Goal: Task Accomplishment & Management: Use online tool/utility

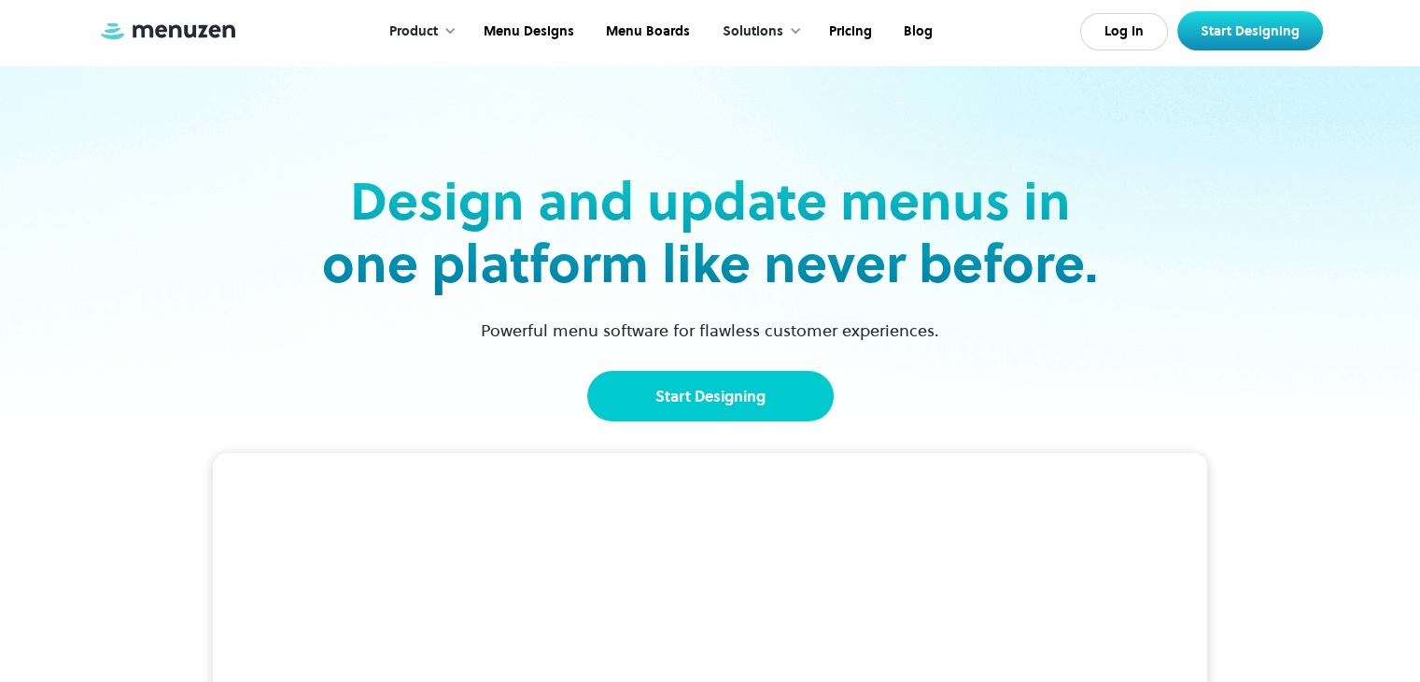
click at [685, 389] on link "Start Designing" at bounding box center [710, 396] width 247 height 50
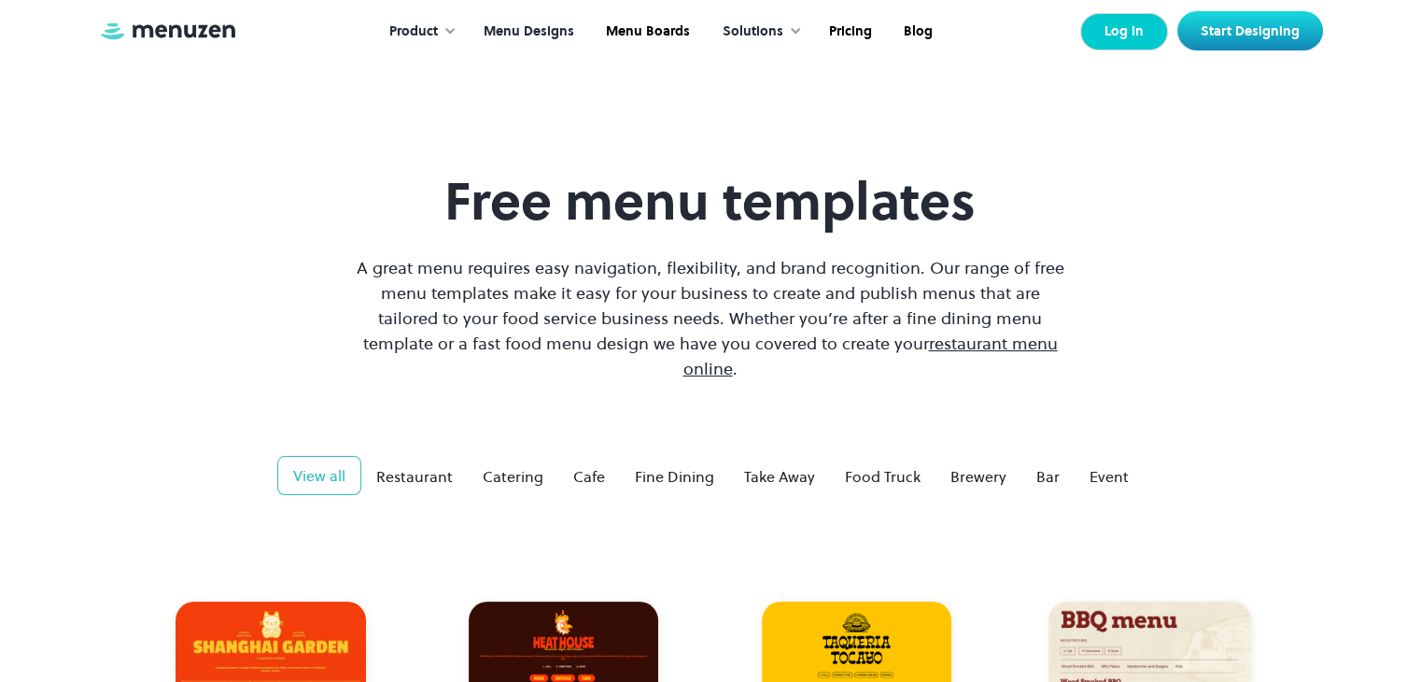
click at [1126, 36] on link "Log In" at bounding box center [1125, 31] width 88 height 37
click at [1254, 28] on link "Start Designing" at bounding box center [1251, 30] width 146 height 39
click at [422, 31] on div "Product" at bounding box center [413, 31] width 49 height 21
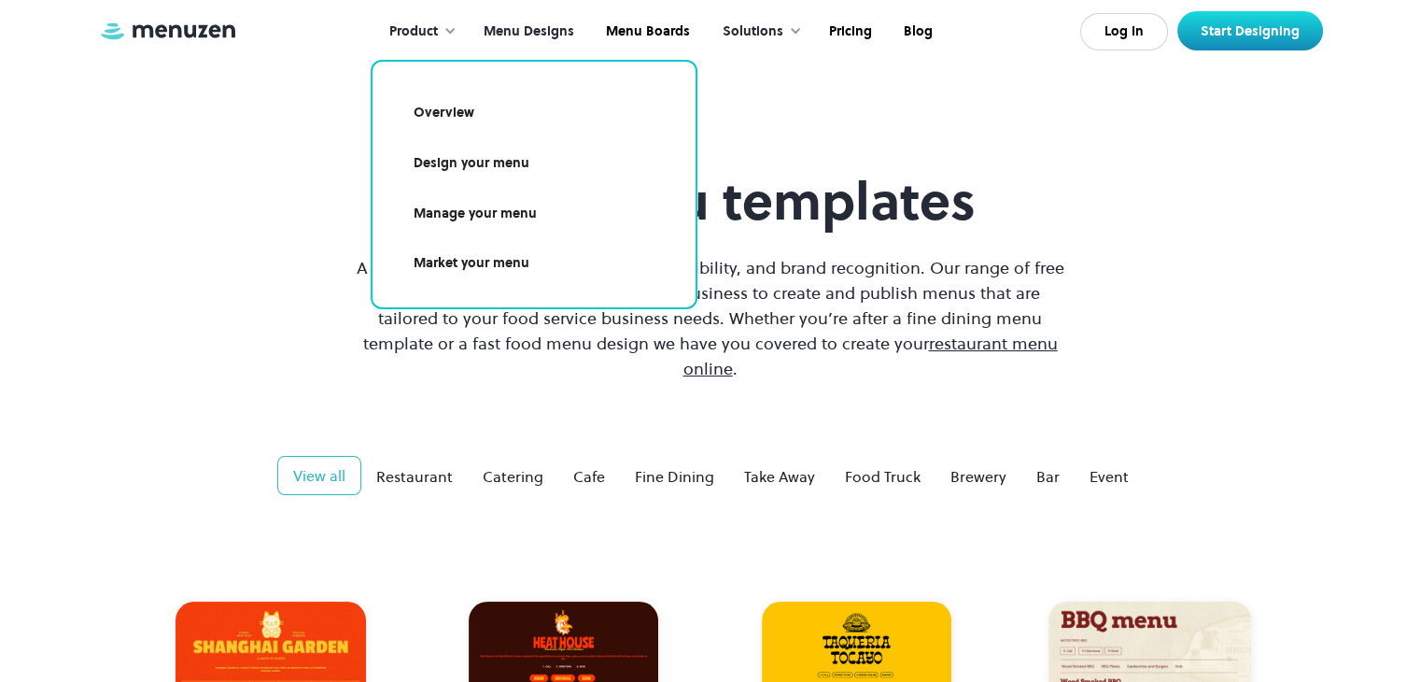
click at [463, 177] on link "Design your menu" at bounding box center [534, 163] width 278 height 43
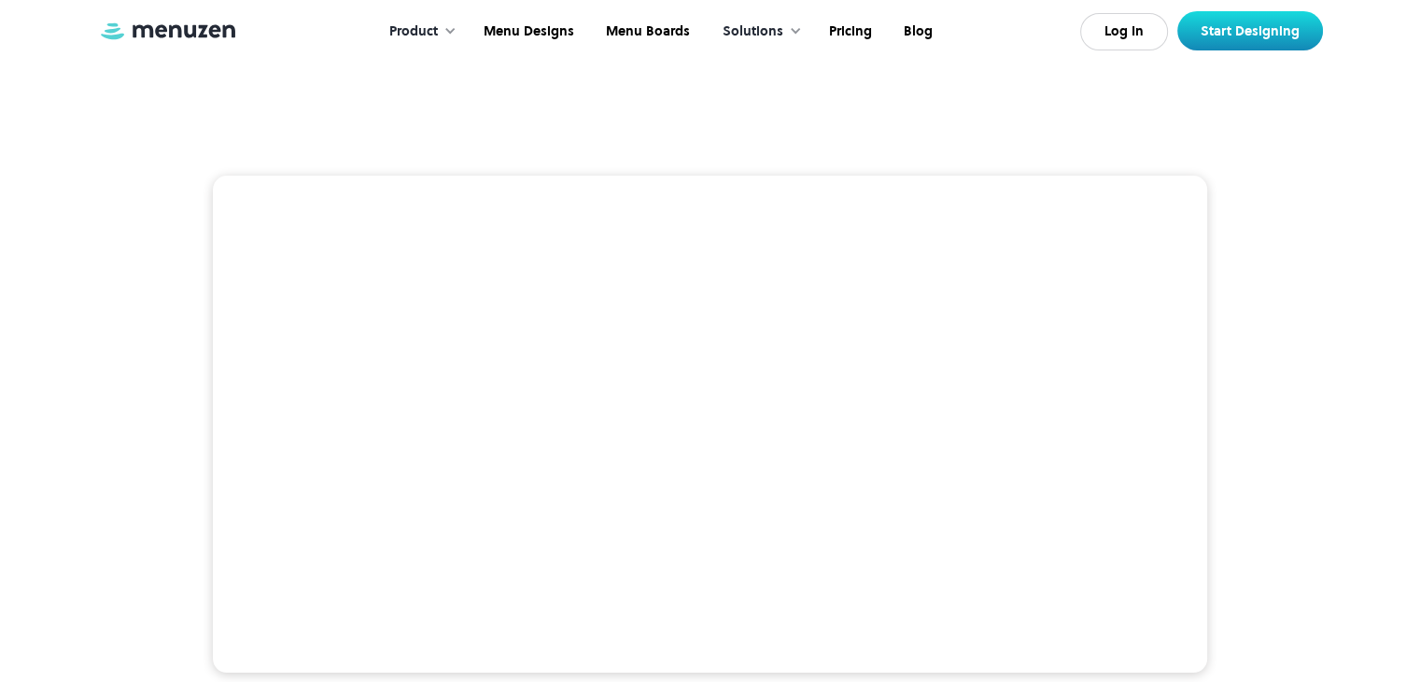
click at [229, 198] on video at bounding box center [710, 425] width 995 height 498
click at [198, 191] on div at bounding box center [710, 448] width 1225 height 543
click at [759, 21] on div "Solutions" at bounding box center [753, 31] width 61 height 21
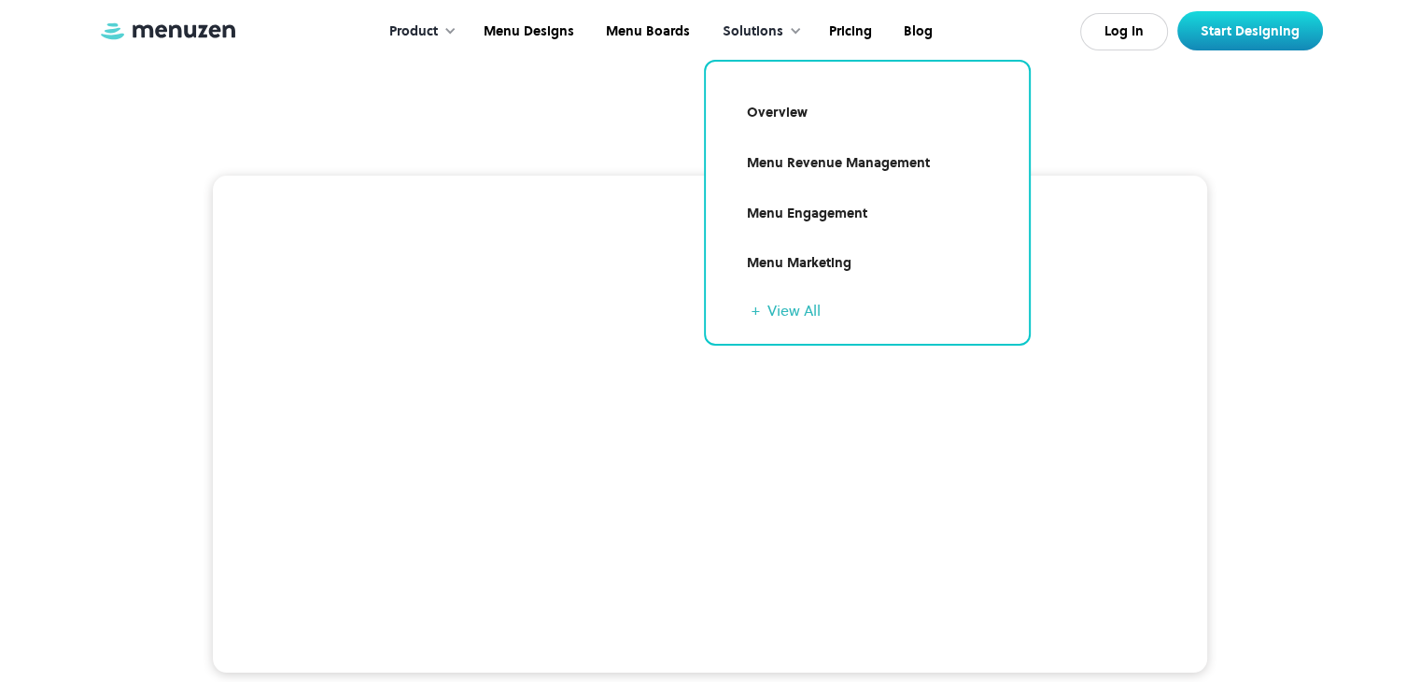
click at [572, 73] on div "Product > Menu Design Design menus that reflect your brand and style. In one gl…" at bounding box center [710, 639] width 1225 height 1135
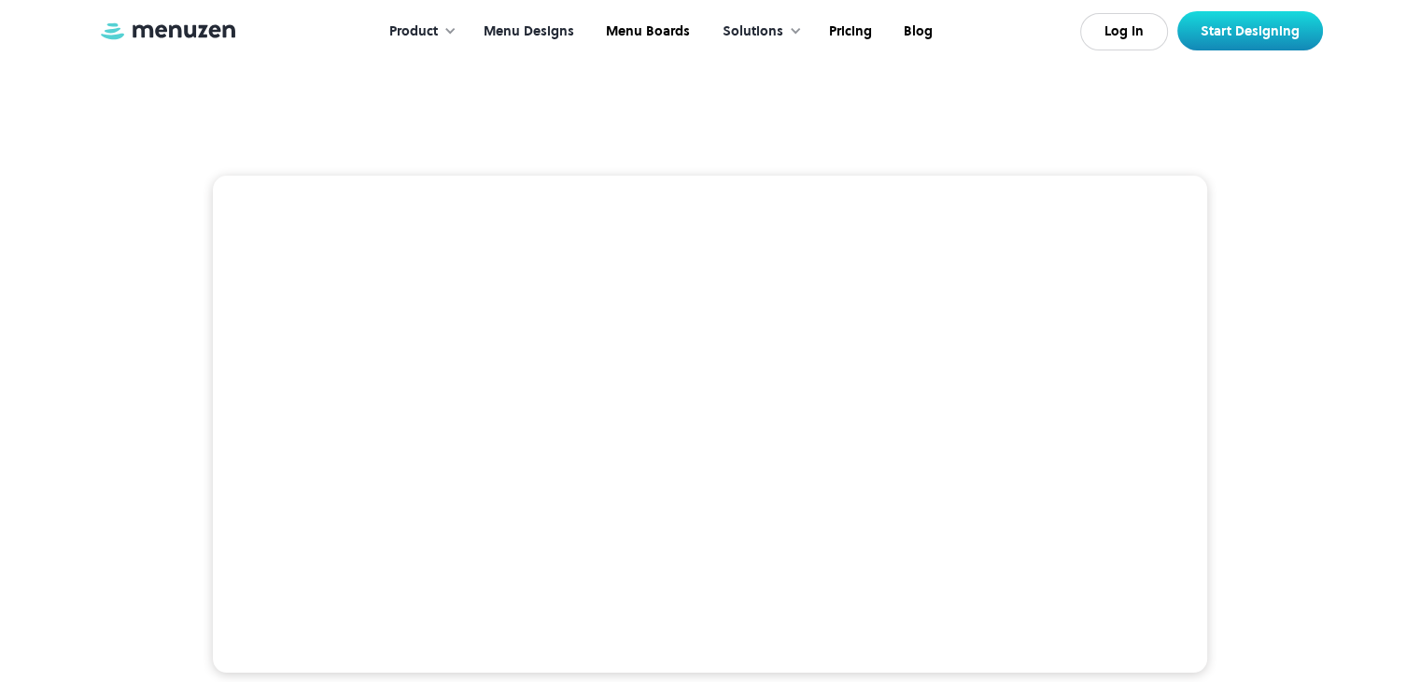
click at [532, 31] on link "Menu Designs" at bounding box center [527, 32] width 122 height 58
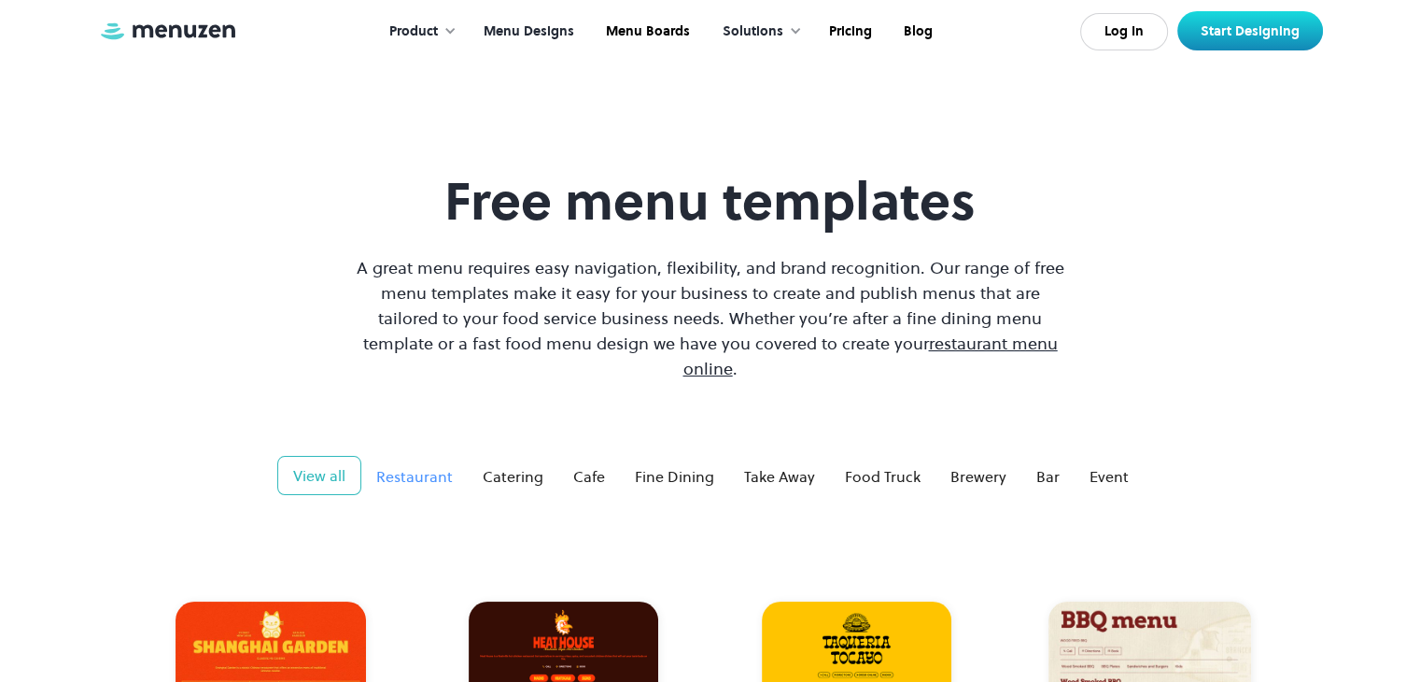
click at [411, 465] on div "Restaurant" at bounding box center [414, 476] width 77 height 22
click at [1294, 36] on link "Start Designing" at bounding box center [1251, 30] width 146 height 39
click at [924, 346] on span "restaurant menu online" at bounding box center [871, 356] width 374 height 49
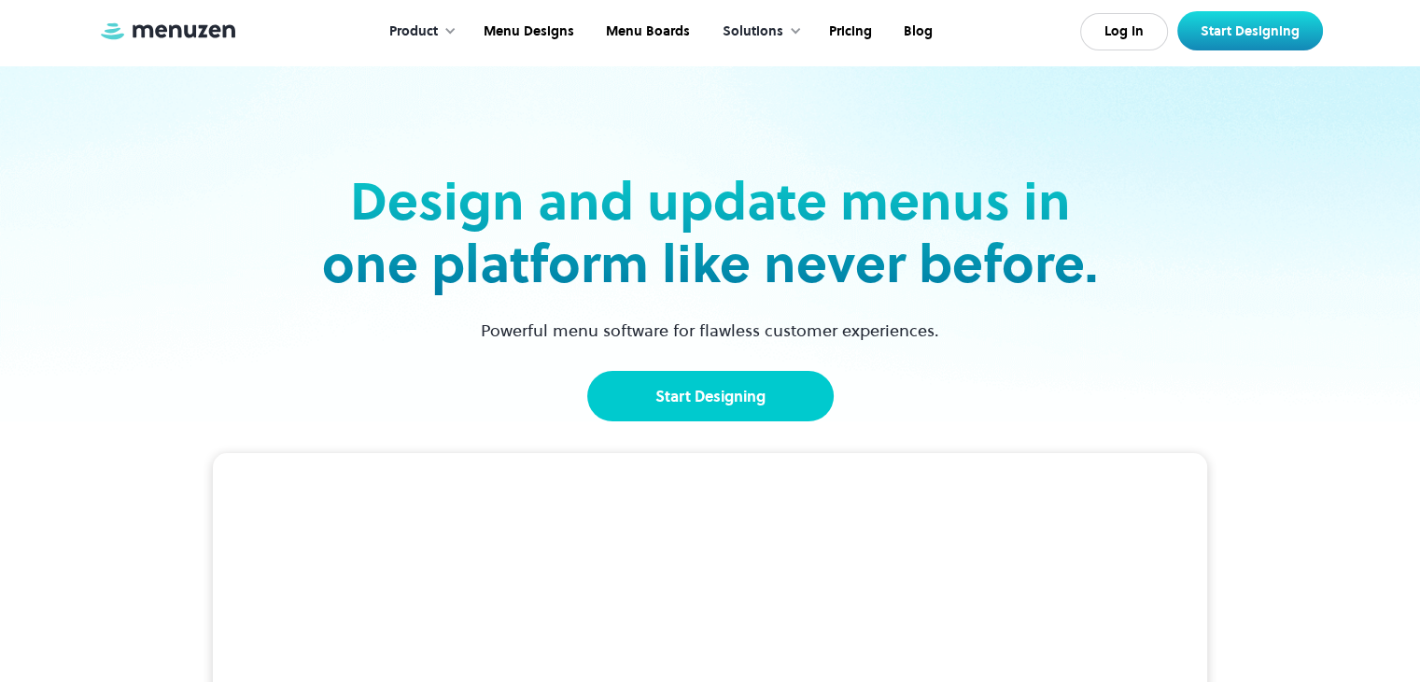
click at [728, 390] on link "Start Designing" at bounding box center [710, 396] width 247 height 50
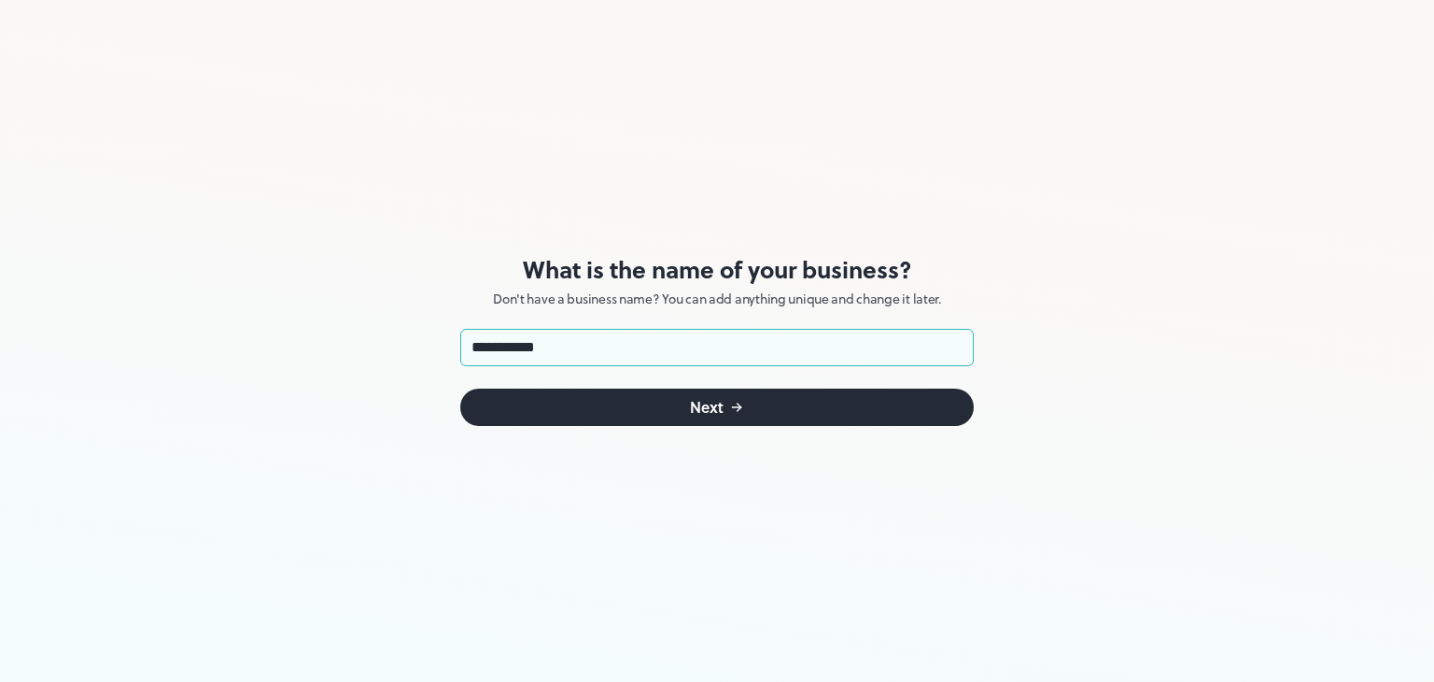
type input "**********"
click at [721, 406] on div "Next" at bounding box center [707, 407] width 34 height 15
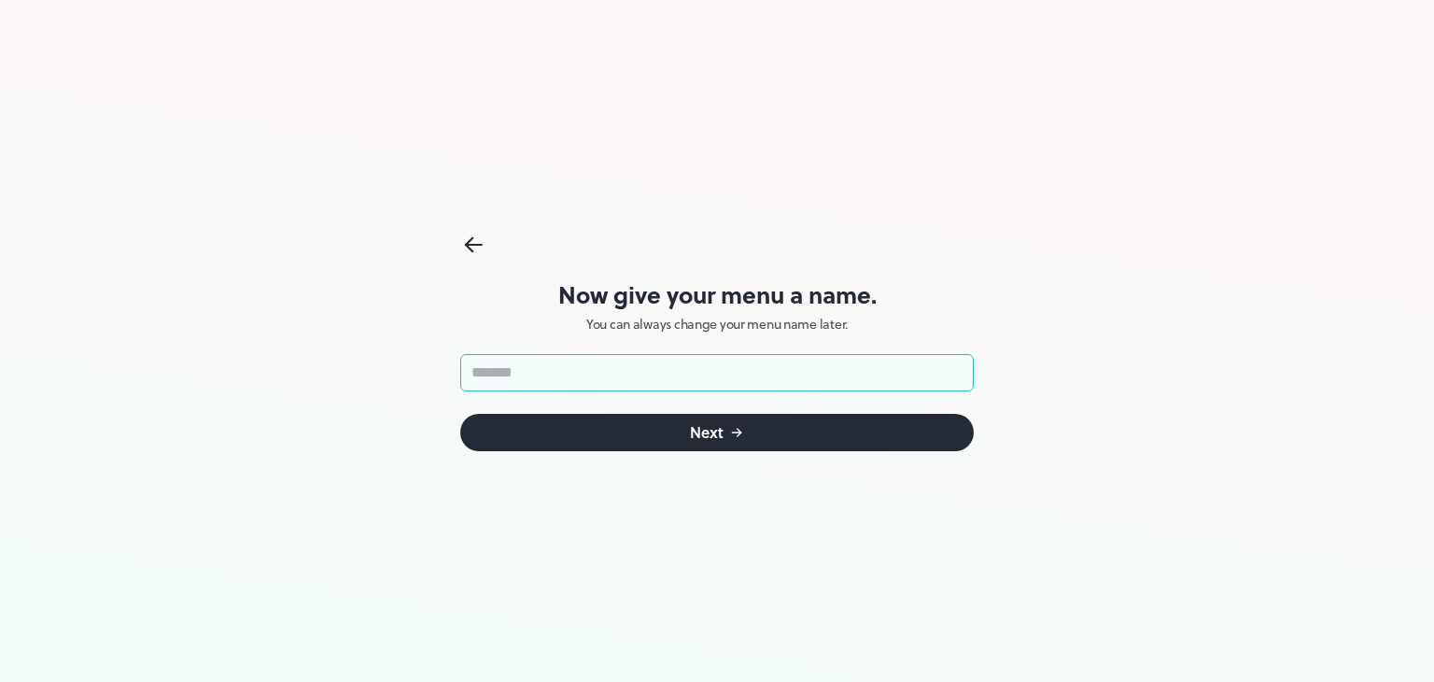
click at [715, 363] on input "text" at bounding box center [717, 372] width 514 height 37
type input "**********"
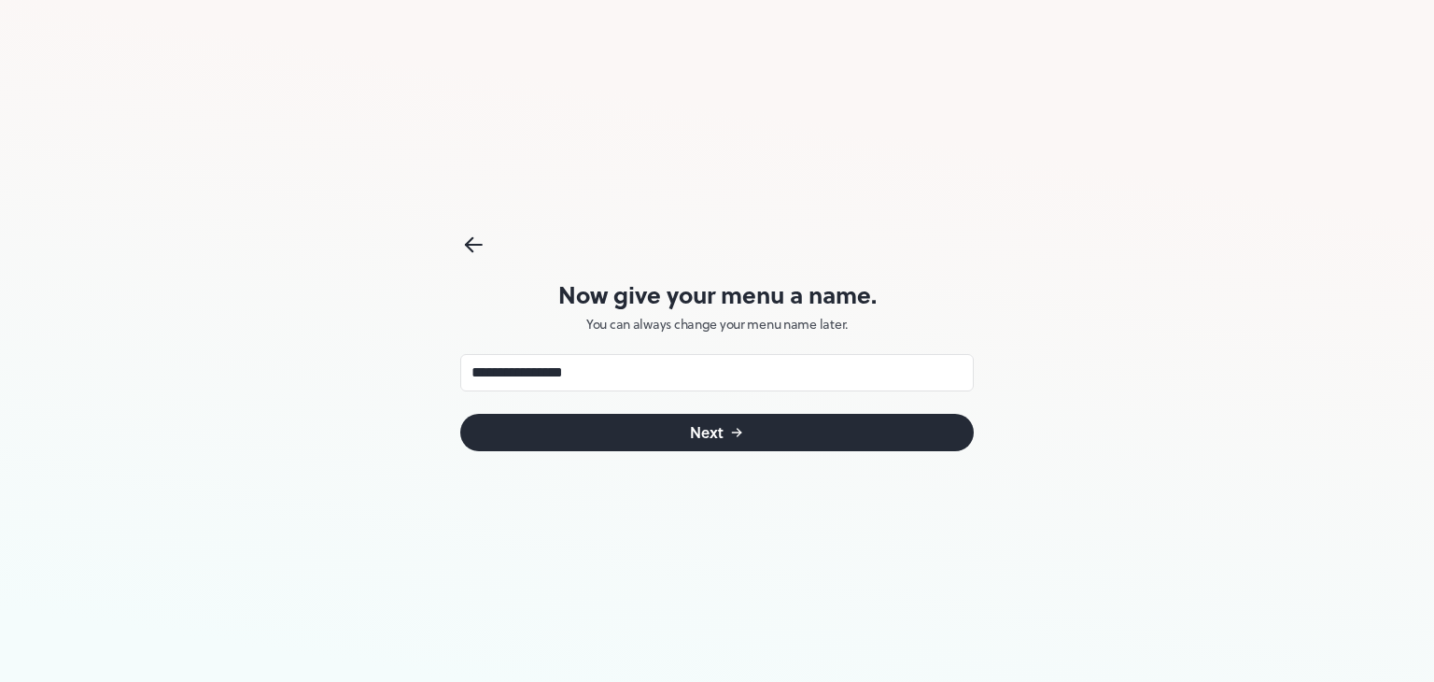
click at [684, 426] on button "Next" at bounding box center [717, 432] width 514 height 37
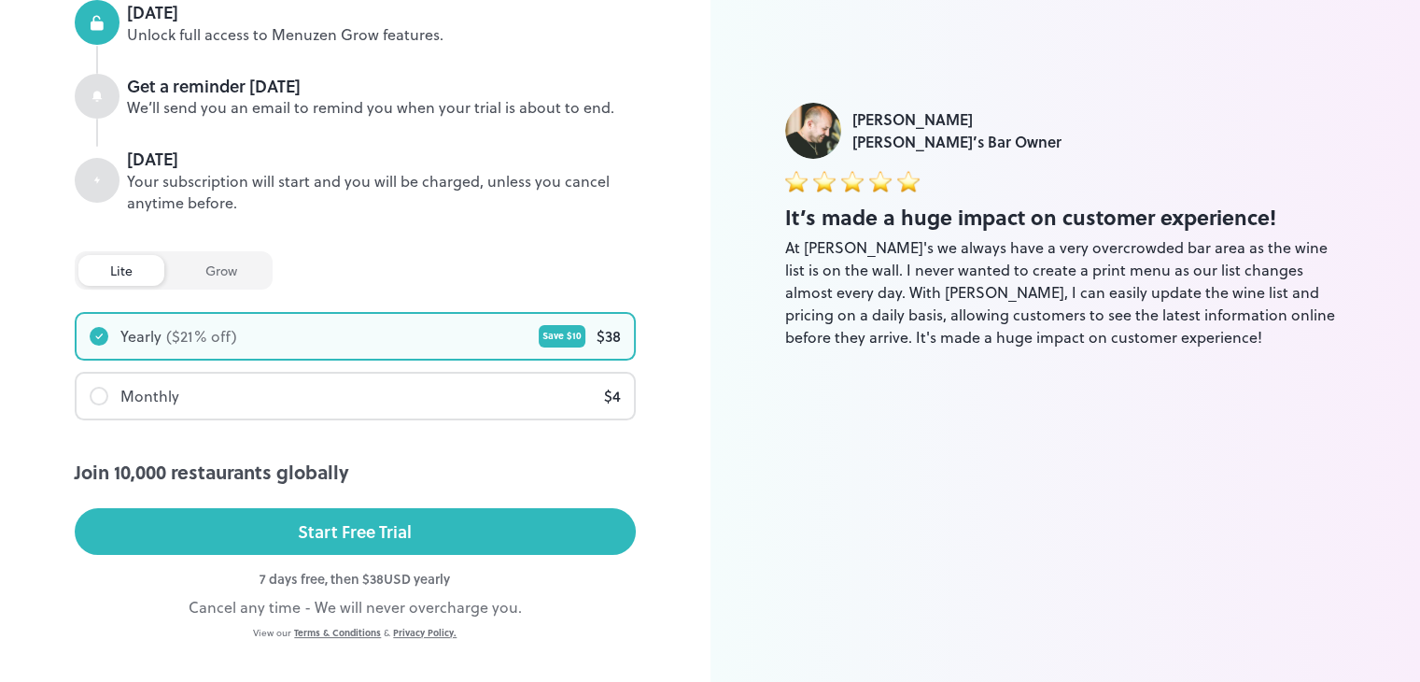
scroll to position [295, 0]
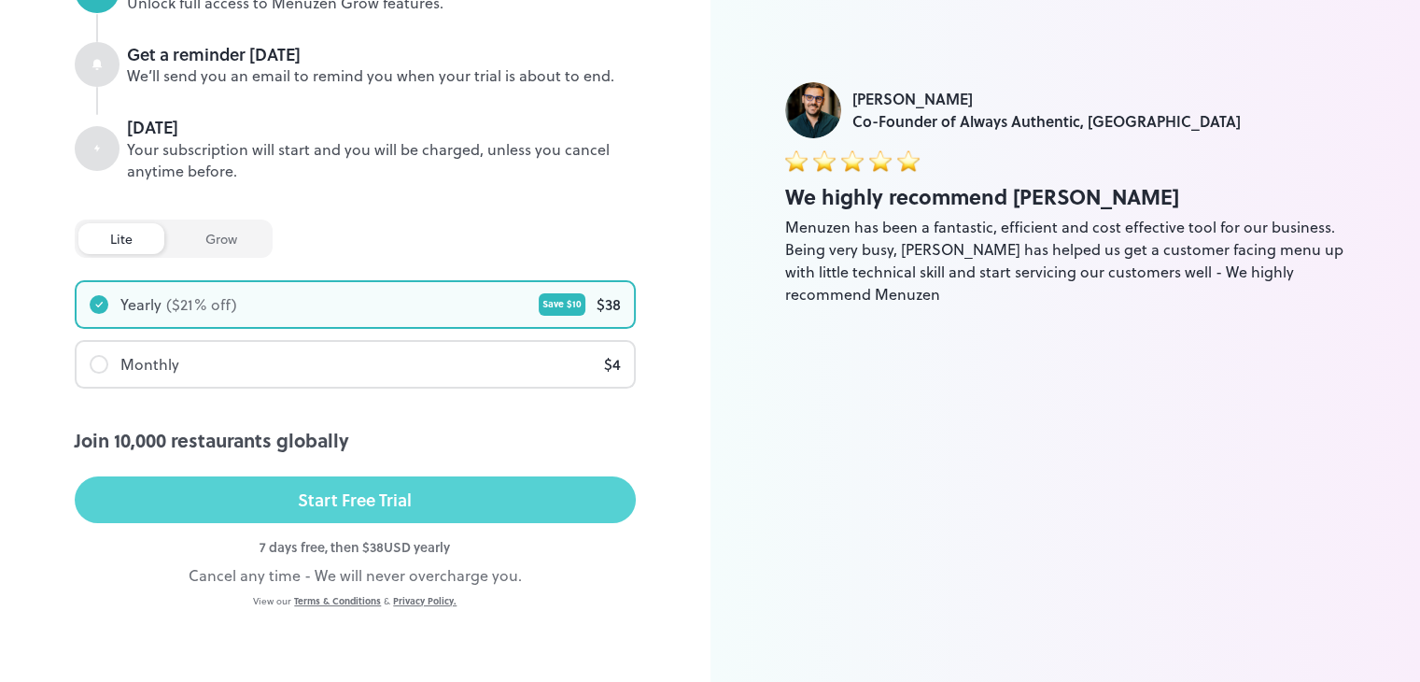
click at [356, 490] on div "Start Free Trial" at bounding box center [355, 500] width 114 height 28
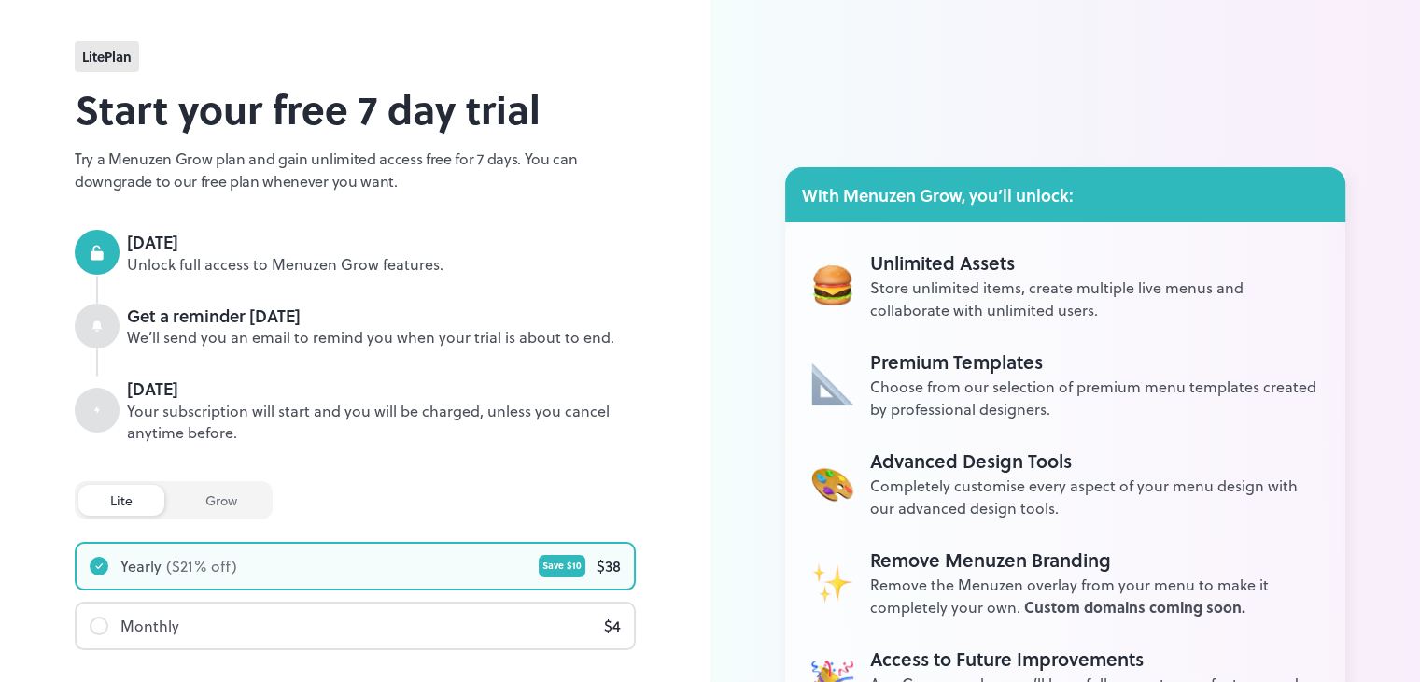
scroll to position [15, 0]
